Goal: Information Seeking & Learning: Learn about a topic

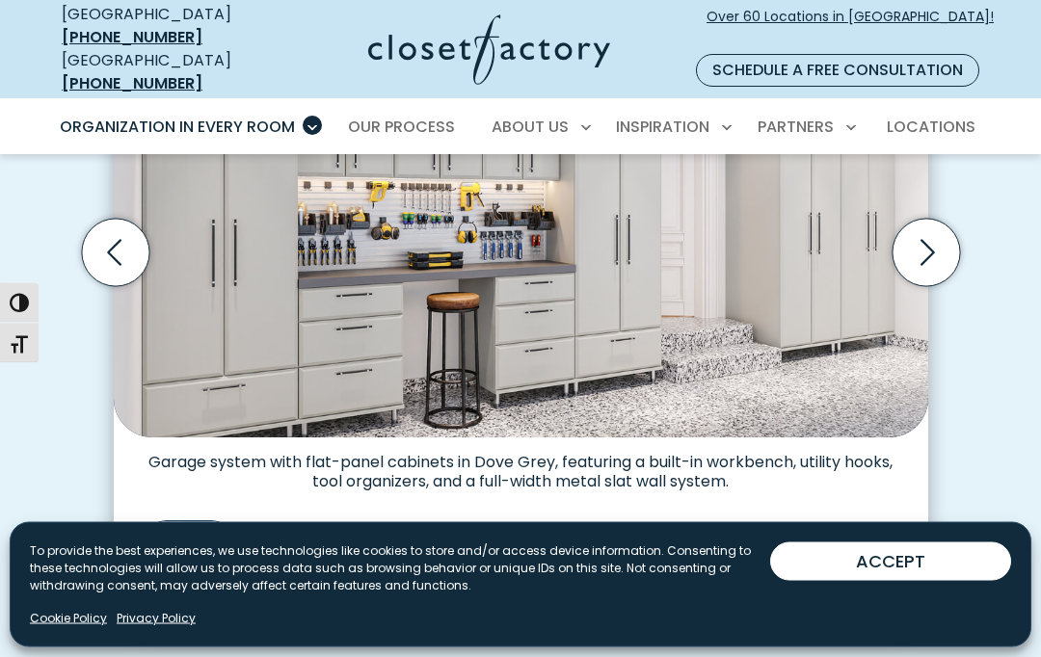
scroll to position [648, 0]
click at [332, 543] on img "Thumbnail Gallery" at bounding box center [300, 562] width 81 height 81
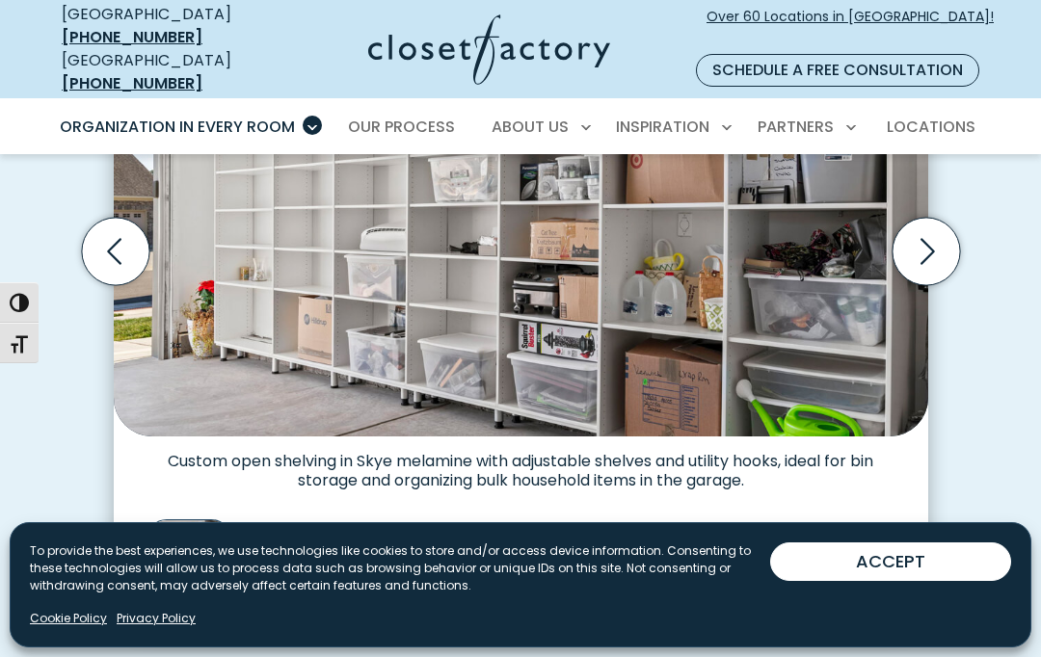
click at [452, 527] on img "Thumbnail Gallery" at bounding box center [412, 561] width 81 height 81
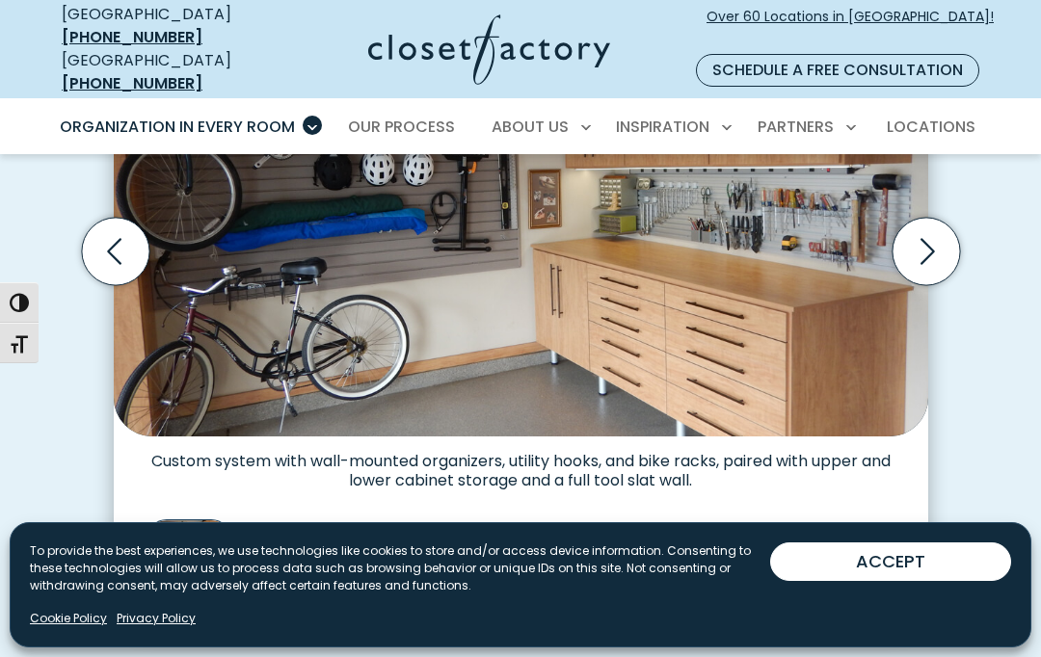
click at [553, 521] on img "Thumbnail Gallery" at bounding box center [524, 561] width 81 height 81
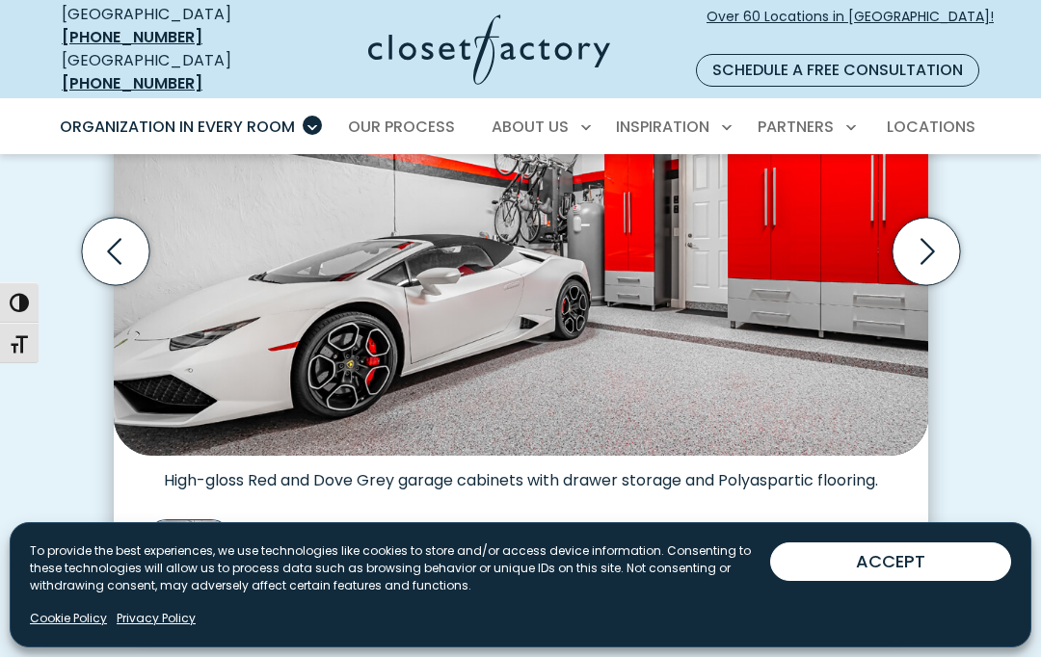
click at [554, 544] on img "Thumbnail Gallery" at bounding box center [524, 561] width 81 height 81
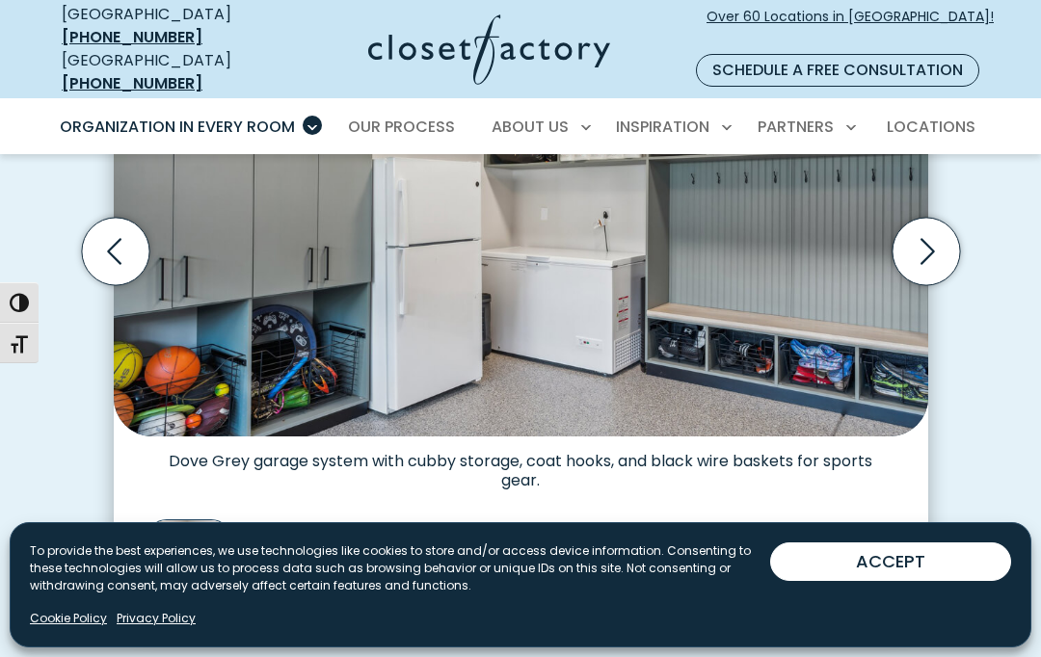
click at [649, 531] on img "Thumbnail Gallery" at bounding box center [636, 561] width 81 height 81
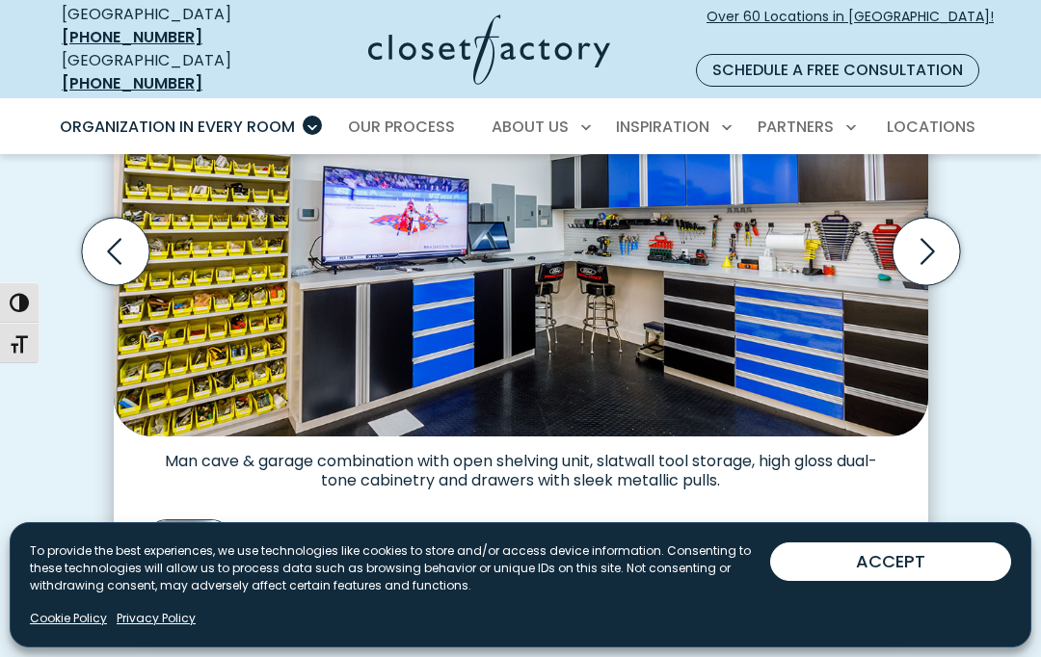
click at [751, 523] on img "Thumbnail Gallery" at bounding box center [747, 561] width 81 height 81
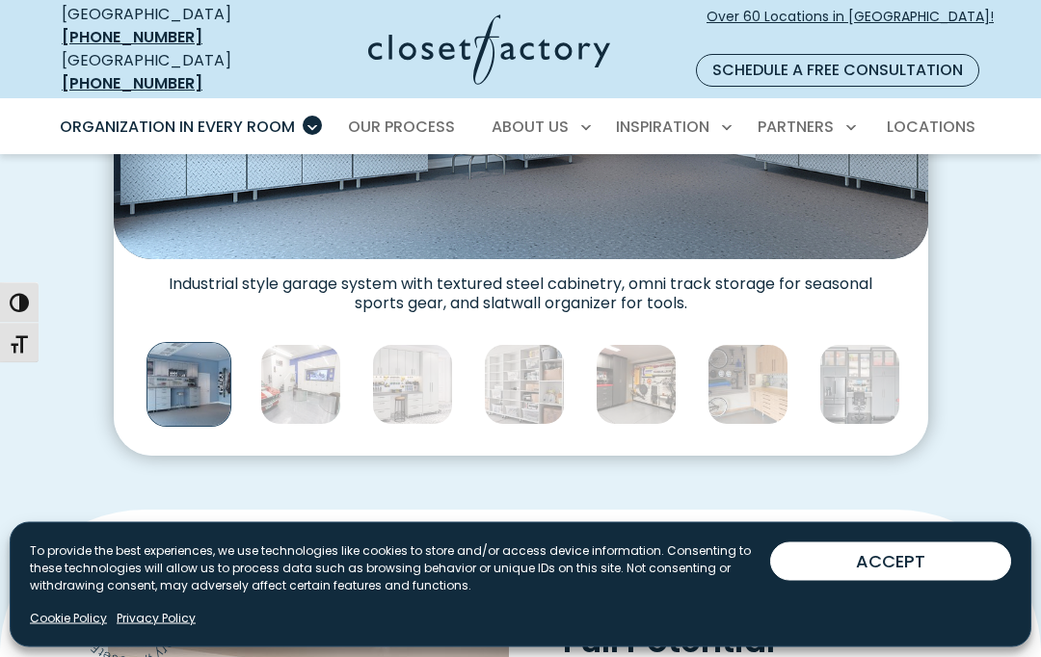
scroll to position [826, 0]
click at [868, 352] on img "Thumbnail Gallery" at bounding box center [859, 384] width 81 height 81
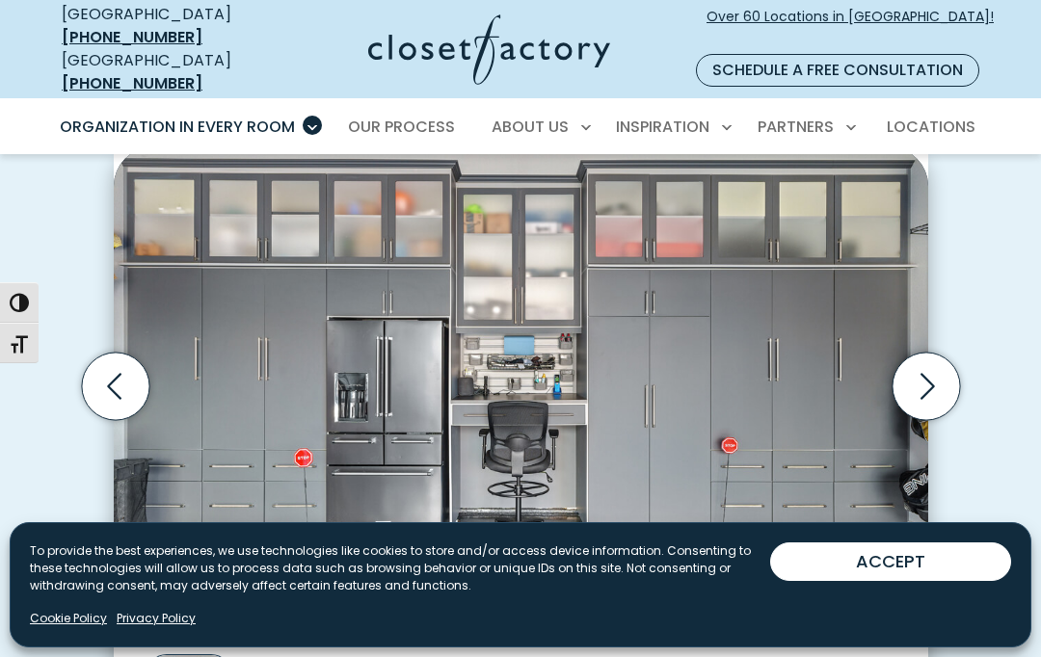
scroll to position [544, 0]
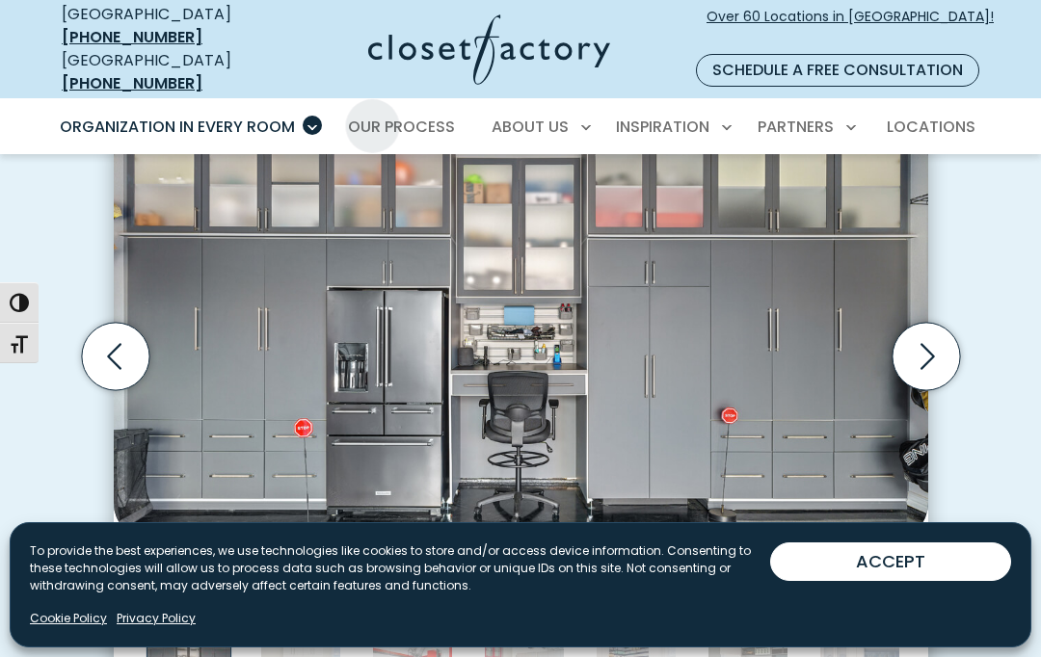
click at [441, 116] on span "Our Process" at bounding box center [401, 127] width 107 height 22
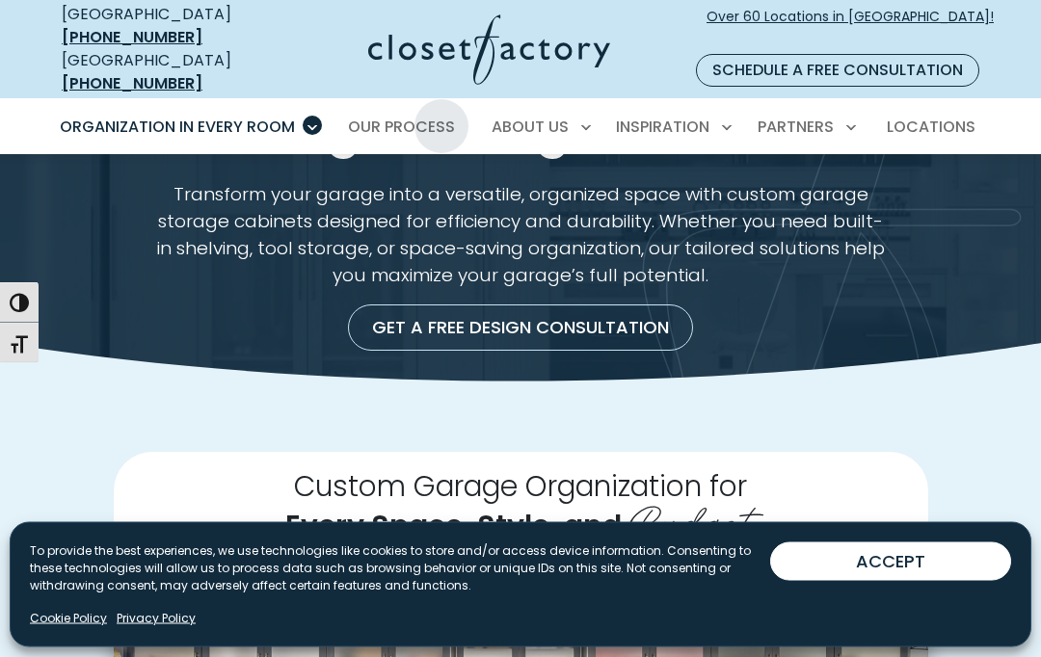
scroll to position [0, 0]
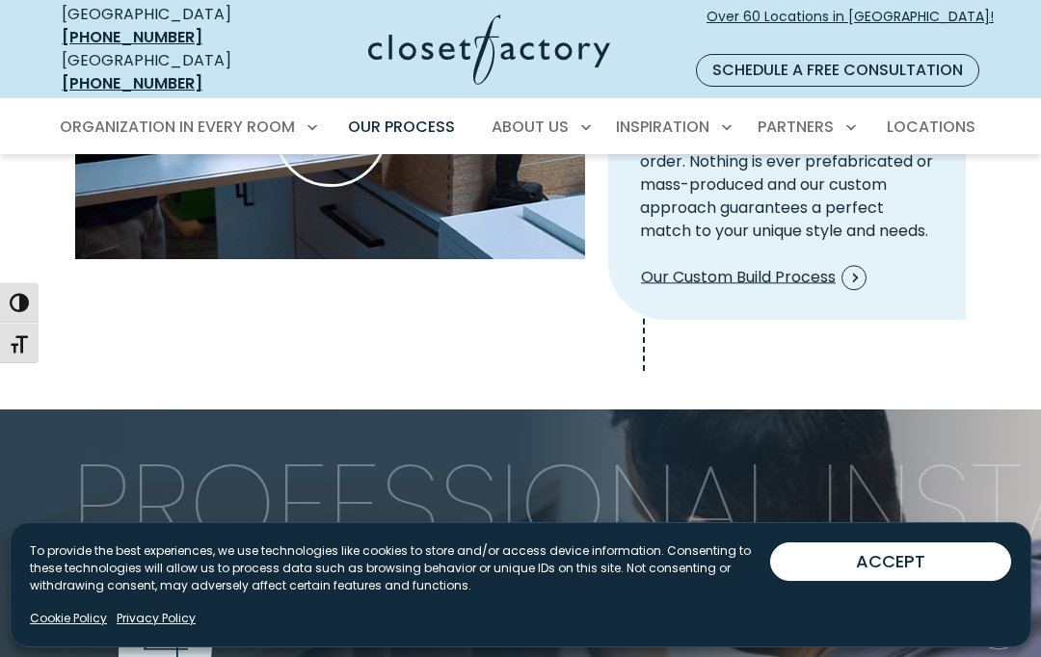
scroll to position [2365, 0]
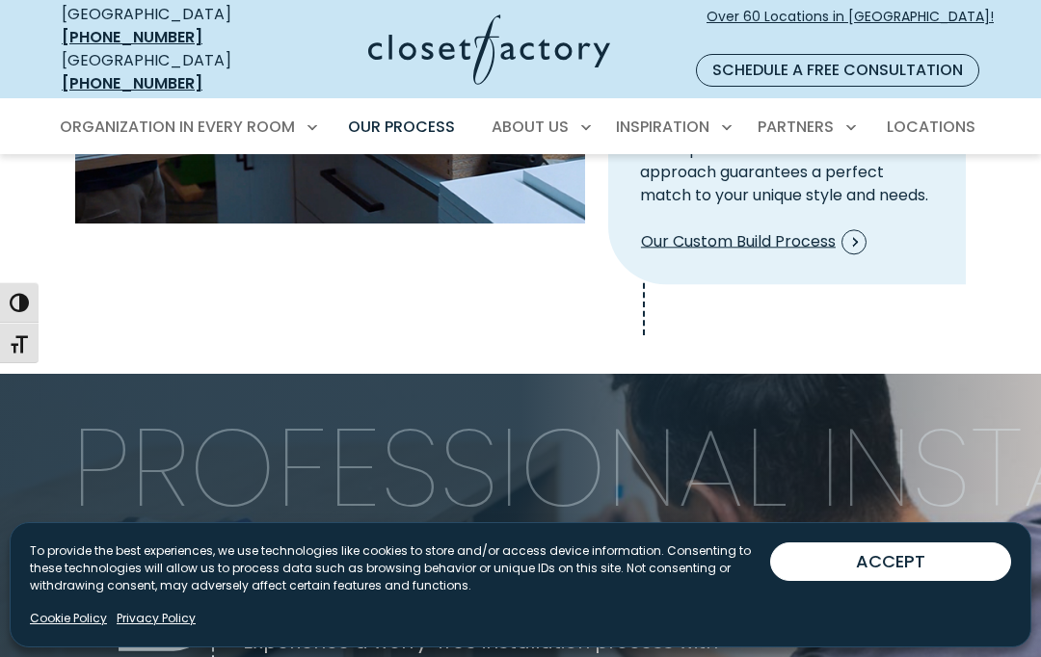
click at [866, 229] on span "Process Step Video" at bounding box center [853, 241] width 25 height 25
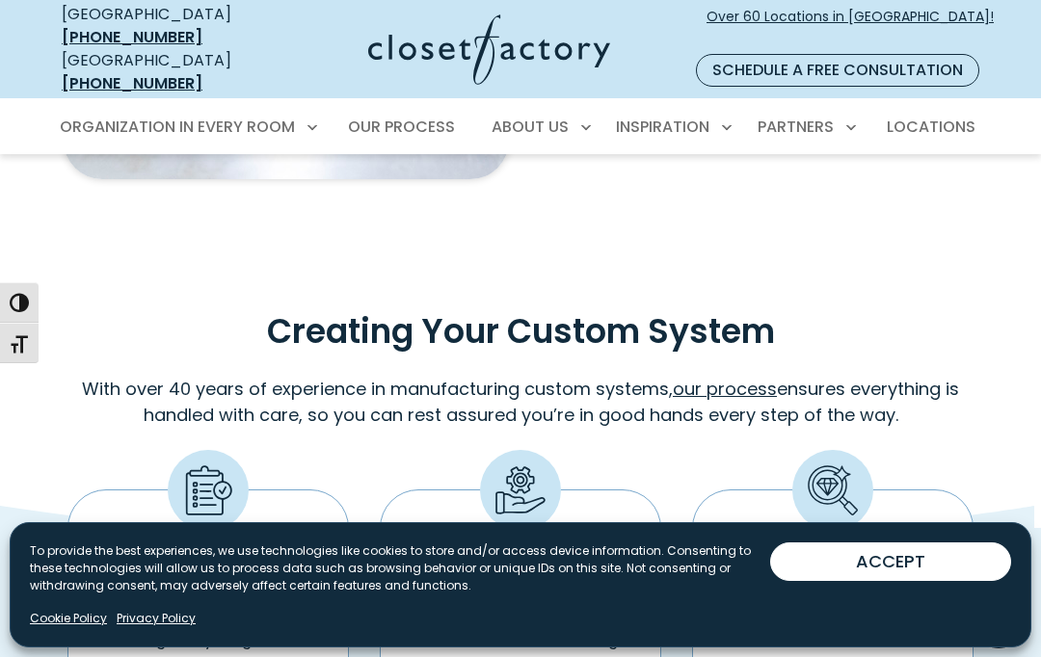
scroll to position [874, 0]
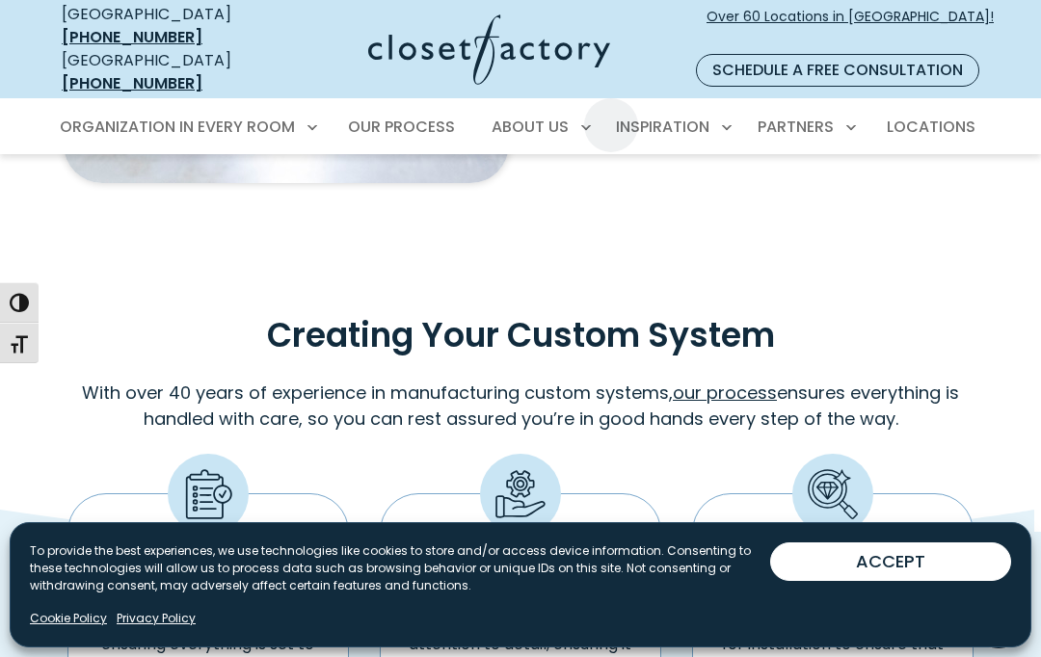
click at [947, 116] on span "Locations" at bounding box center [931, 127] width 89 height 22
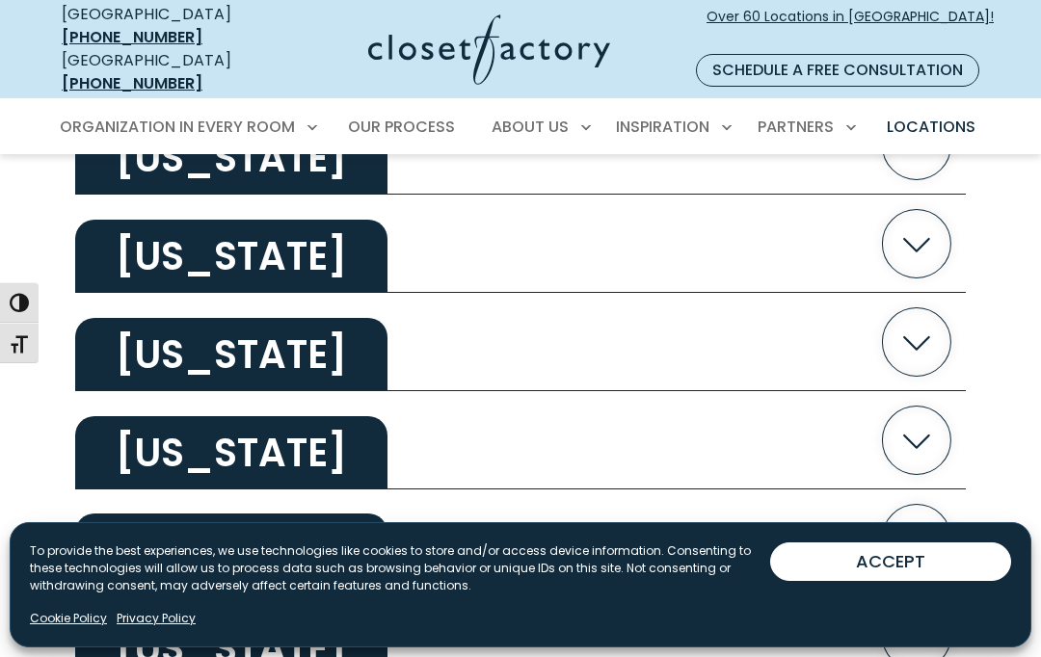
scroll to position [1867, 0]
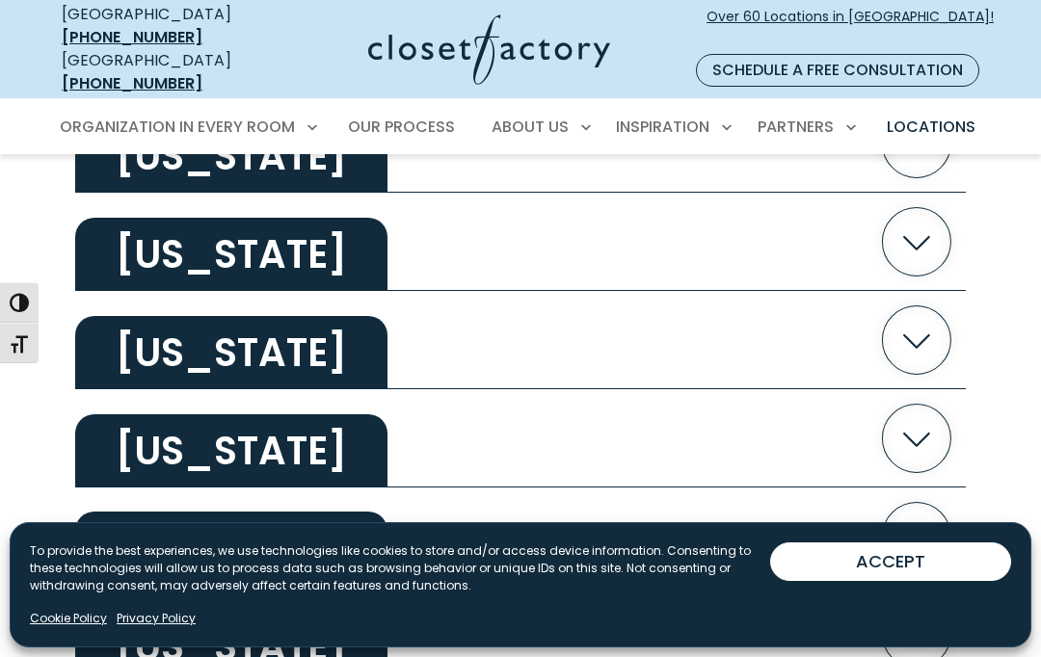
click at [258, 342] on h2 "Maryland" at bounding box center [231, 352] width 312 height 73
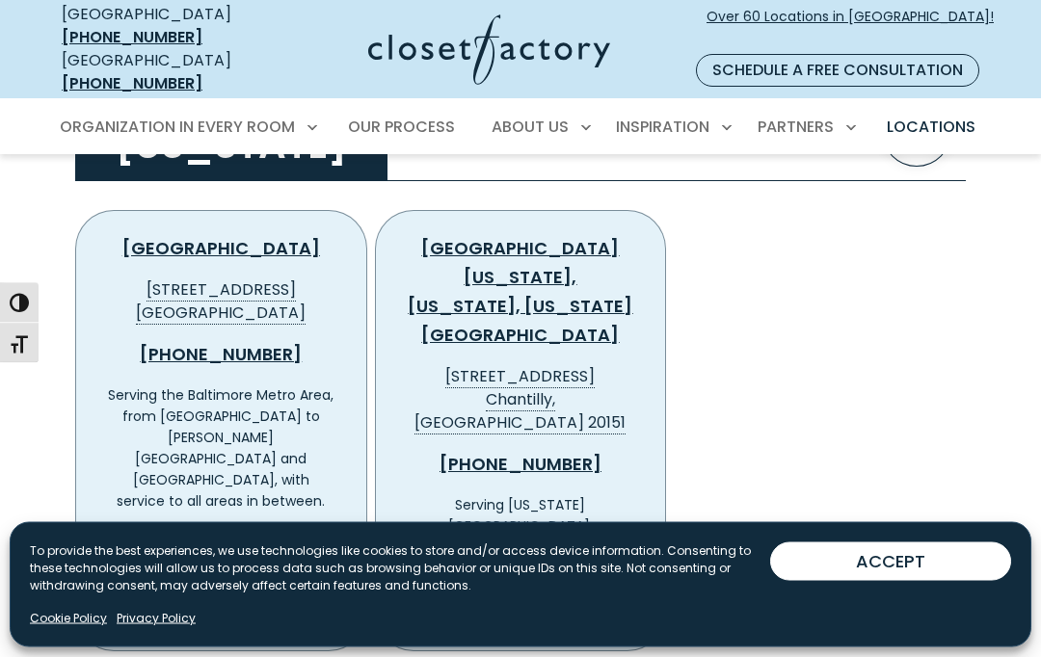
scroll to position [2078, 0]
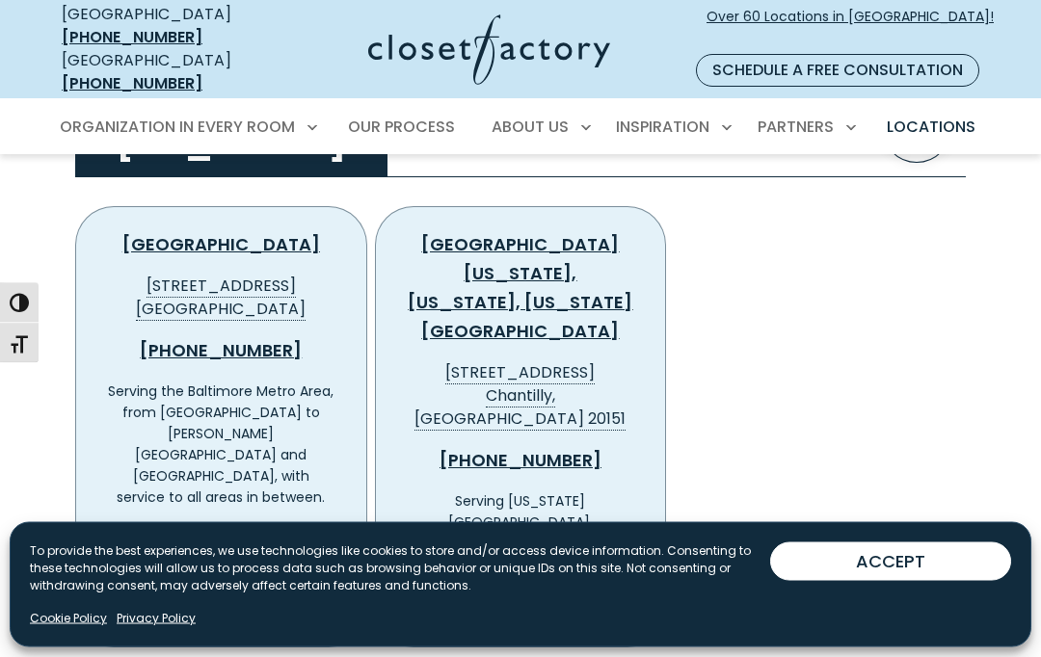
click at [270, 599] on span "View Location Details" at bounding box center [218, 610] width 167 height 23
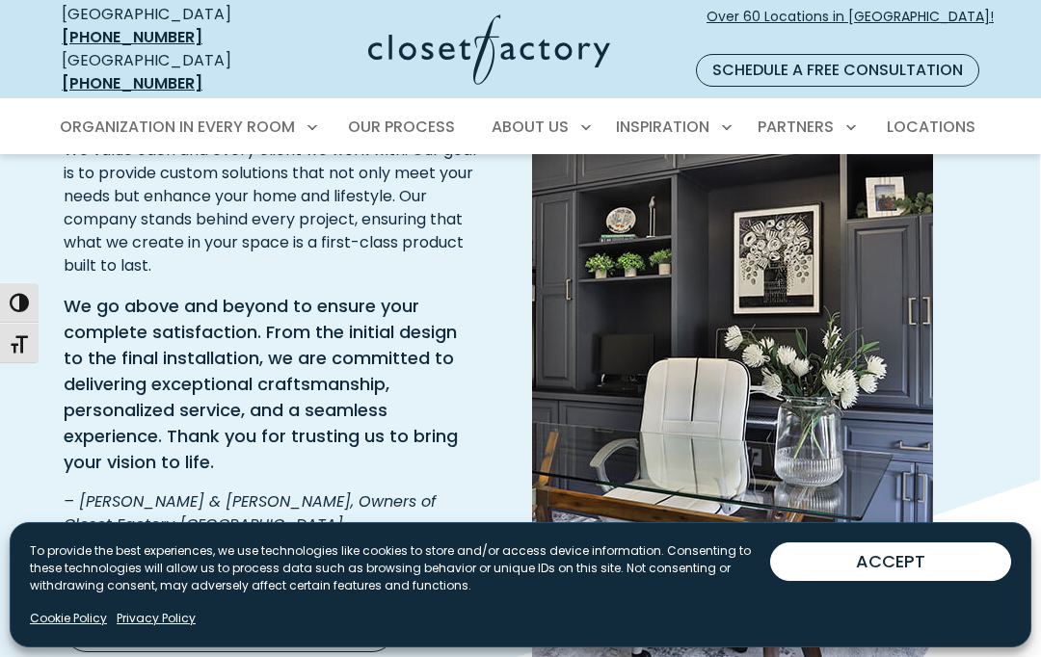
scroll to position [2458, 0]
